Goal: Find specific page/section: Find specific page/section

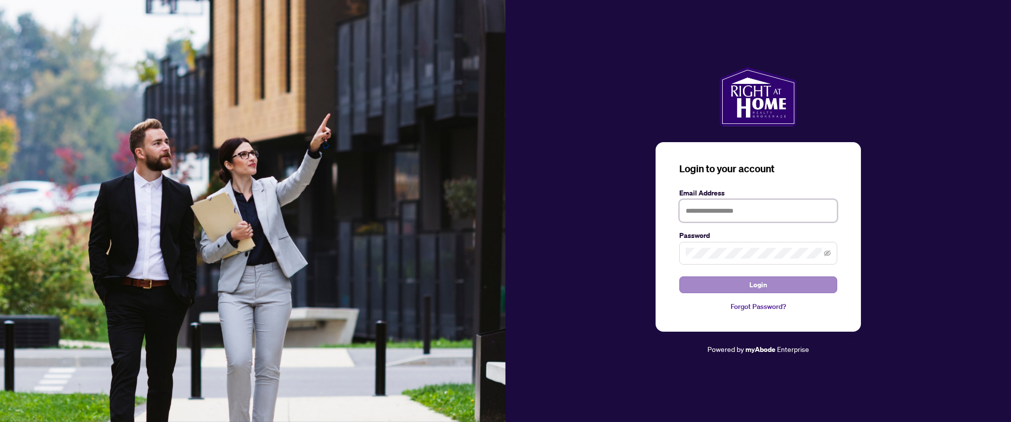
type input "**********"
click at [773, 287] on button "Login" at bounding box center [758, 284] width 158 height 17
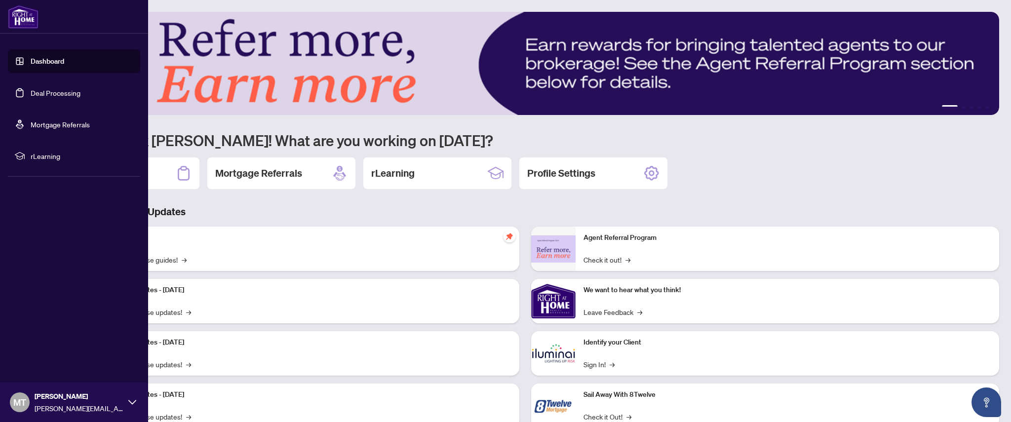
click at [52, 96] on link "Deal Processing" at bounding box center [56, 92] width 50 height 9
